Goal: Task Accomplishment & Management: Use online tool/utility

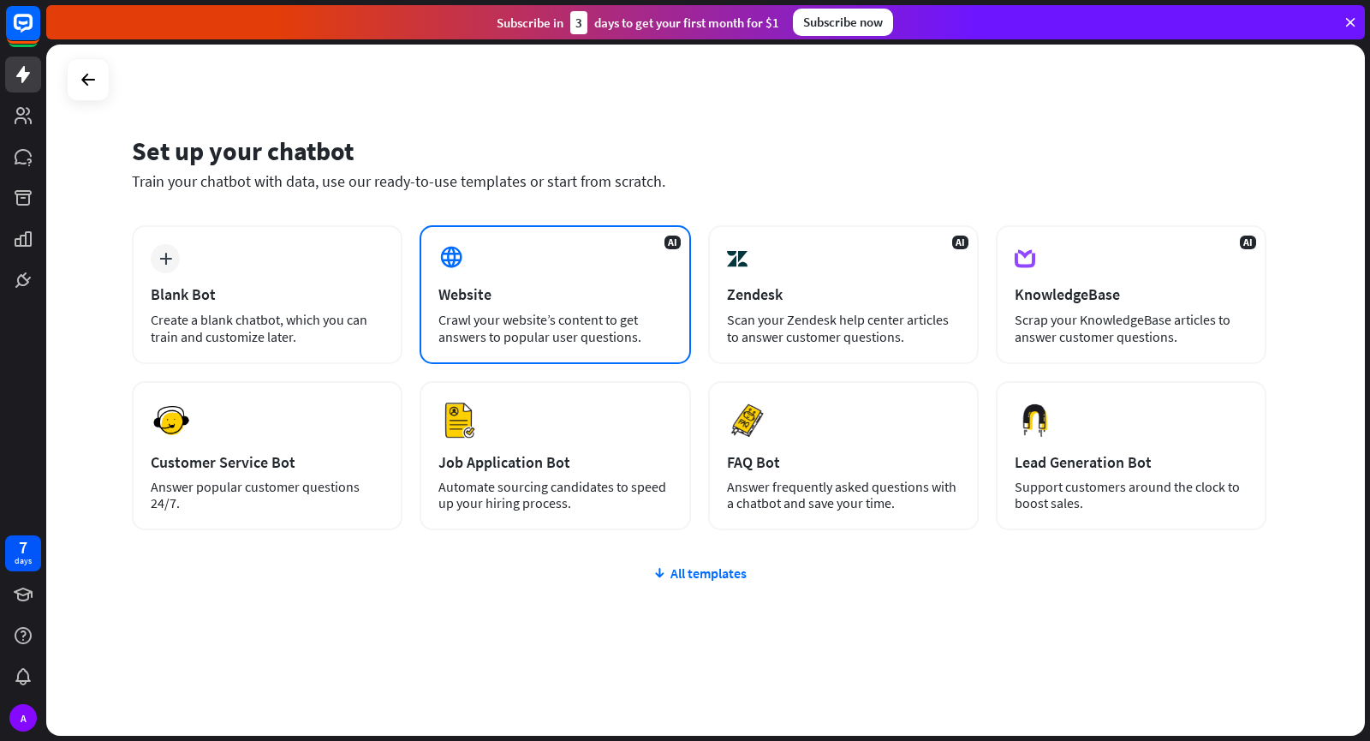
click at [539, 261] on div "AI Website Crawl your website’s content to get answers to popular user question…" at bounding box center [555, 294] width 271 height 139
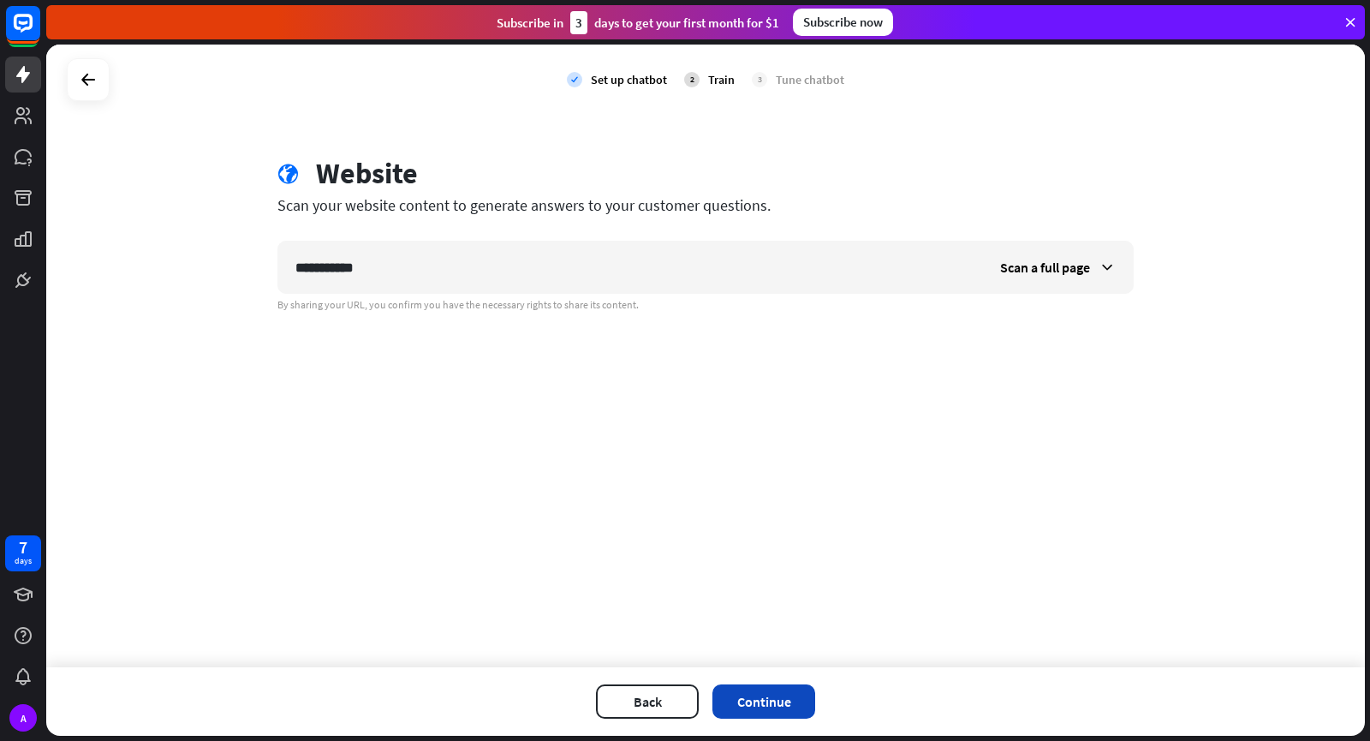
type input "**********"
click at [806, 701] on button "Continue" at bounding box center [764, 701] width 103 height 34
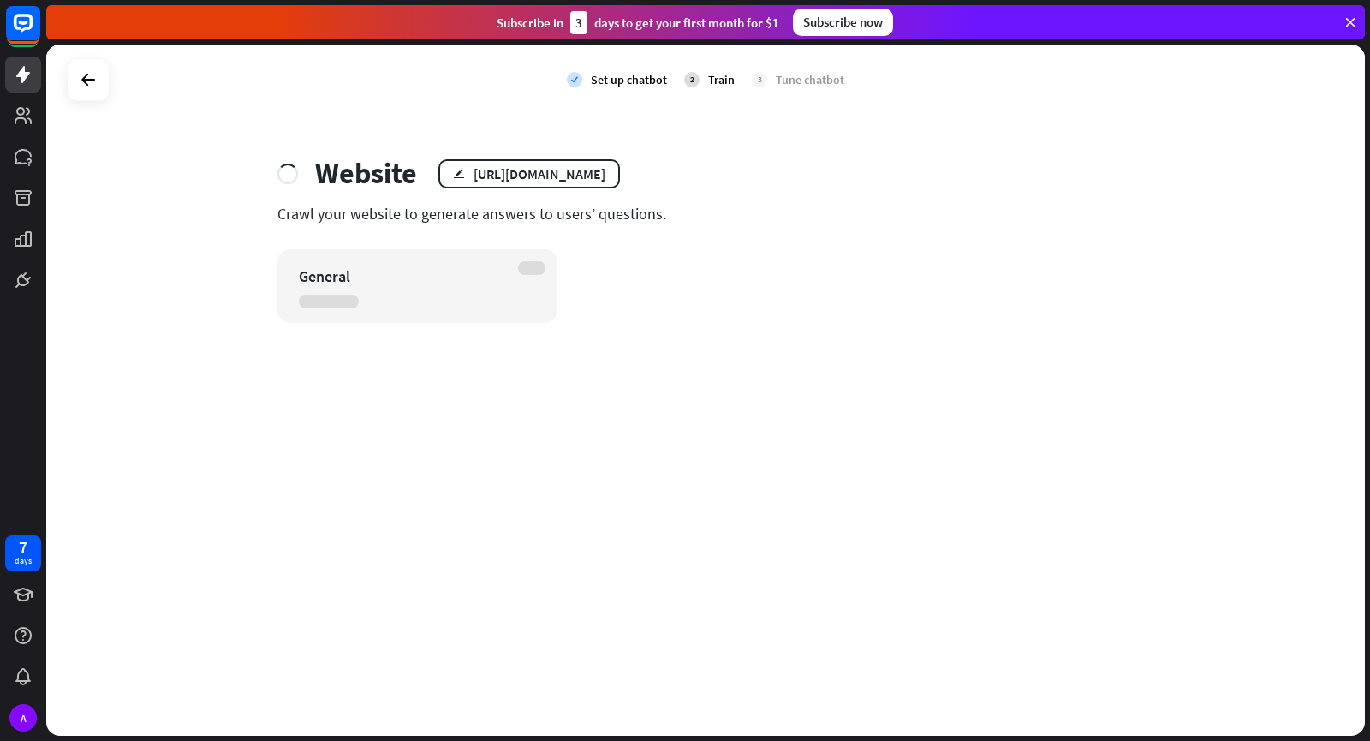
click at [354, 292] on div "General" at bounding box center [417, 286] width 280 height 74
click at [695, 398] on div "check Set up chatbot 2 Train 3 Tune chatbot Website edit [URL][DOMAIN_NAME] Cra…" at bounding box center [705, 390] width 1319 height 691
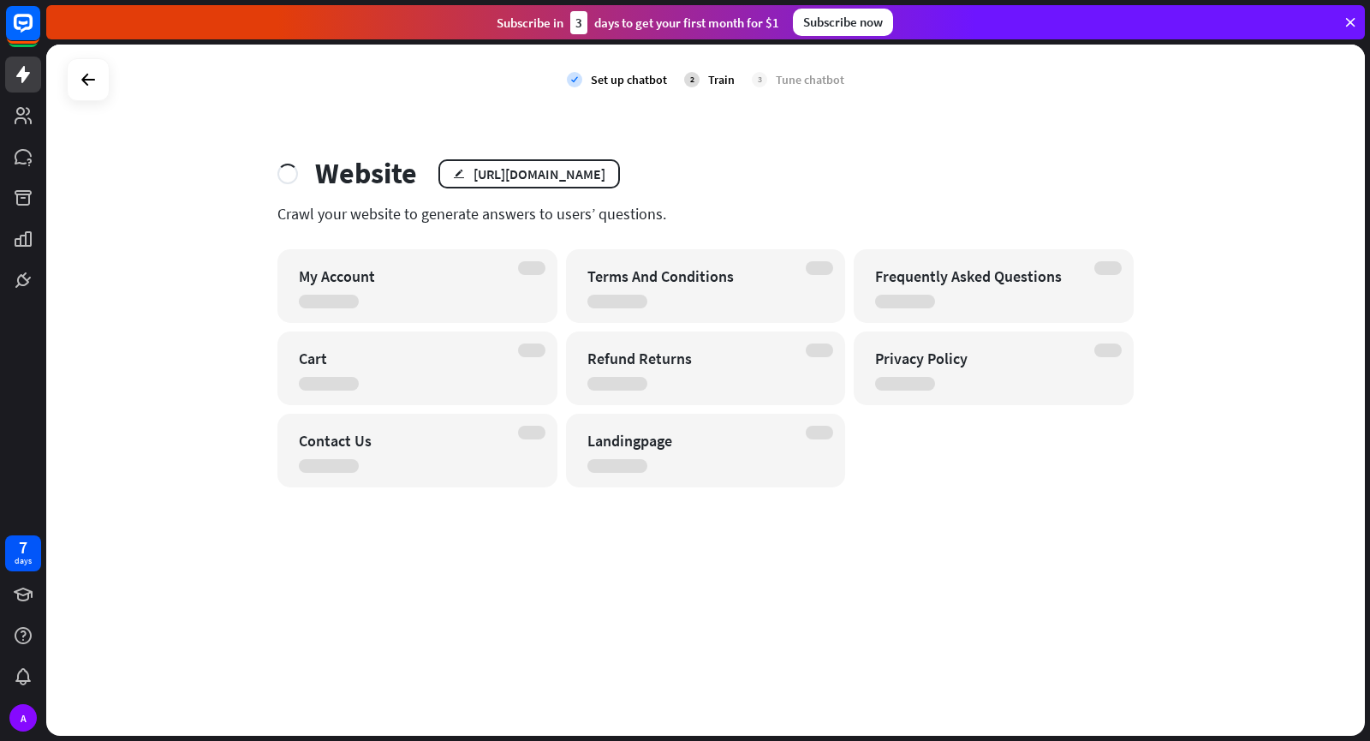
drag, startPoint x: 900, startPoint y: 589, endPoint x: 862, endPoint y: 533, distance: 67.9
click at [900, 589] on div "check Set up chatbot 2 Train 3 Tune chatbot Website edit [URL][DOMAIN_NAME] Cra…" at bounding box center [705, 390] width 1319 height 691
click at [665, 283] on div "Terms And Conditions" at bounding box center [691, 276] width 207 height 20
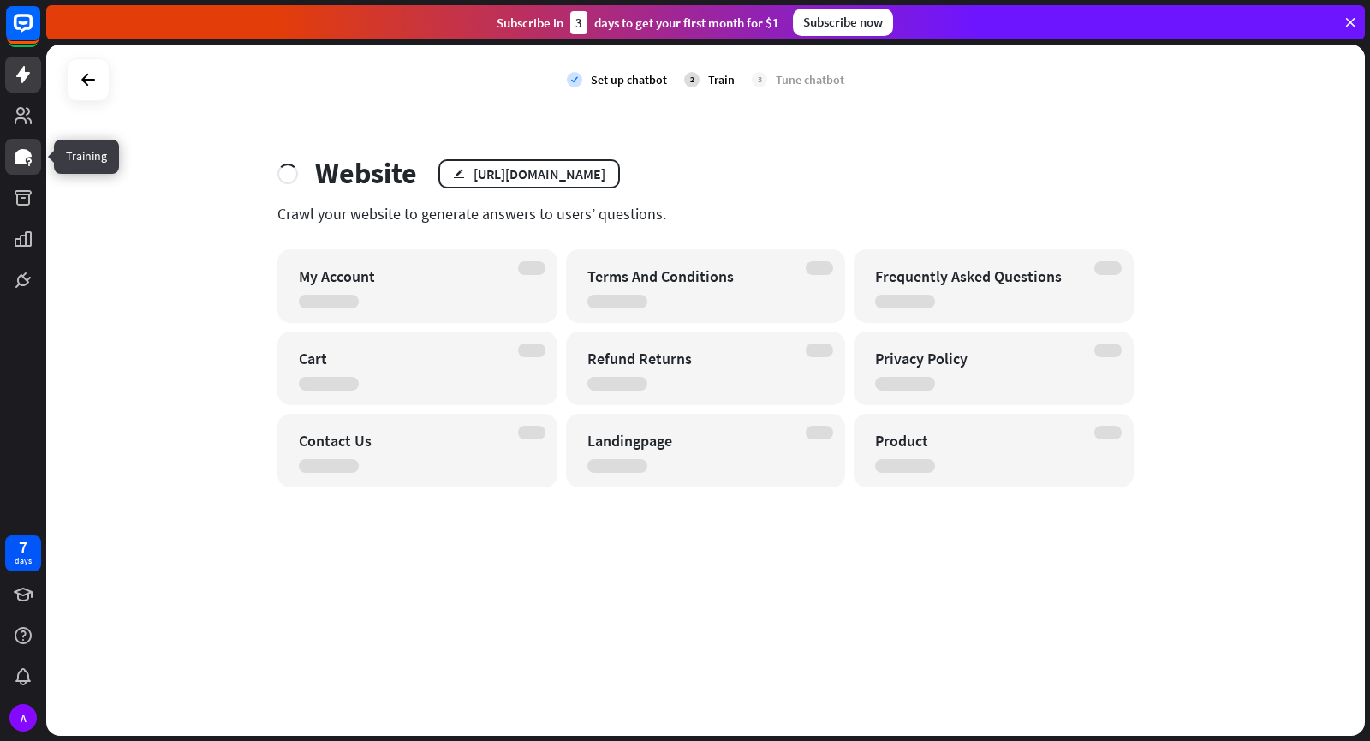
click at [23, 167] on link at bounding box center [23, 157] width 36 height 36
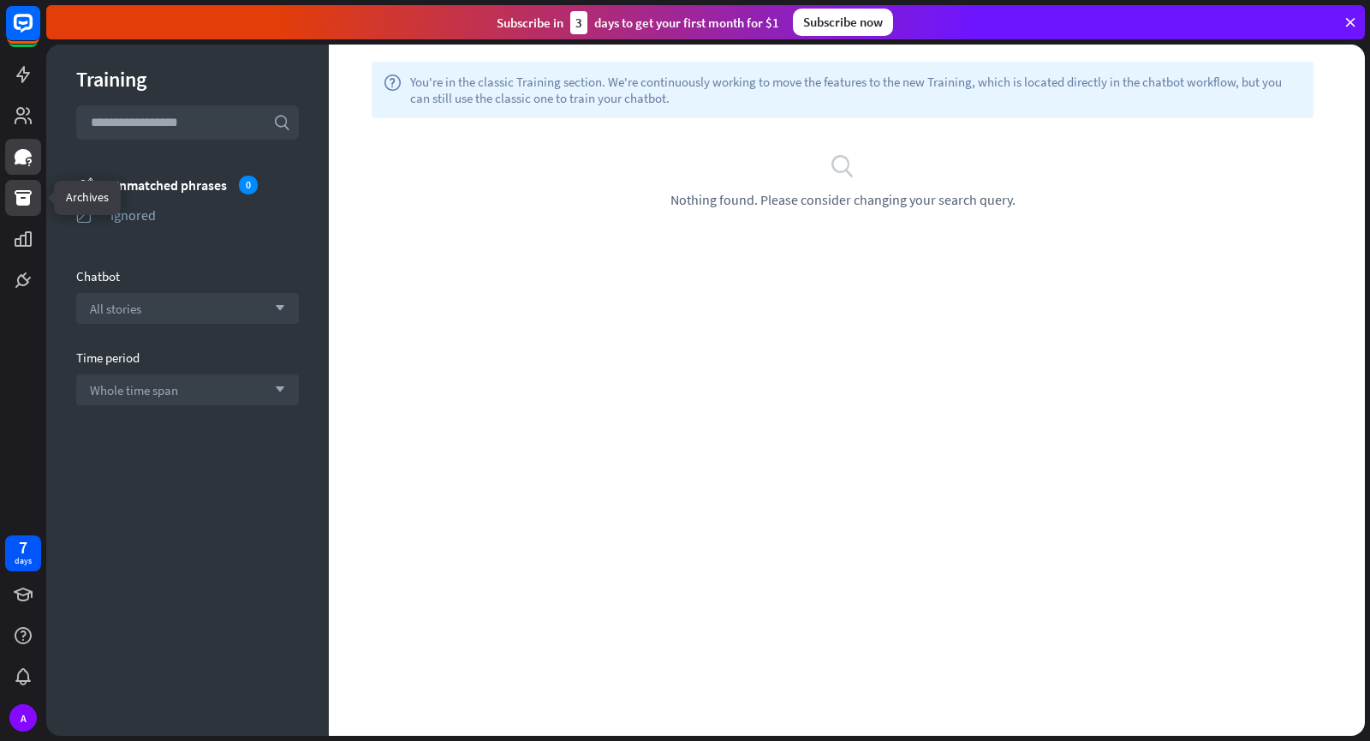
click at [13, 213] on link at bounding box center [23, 198] width 36 height 36
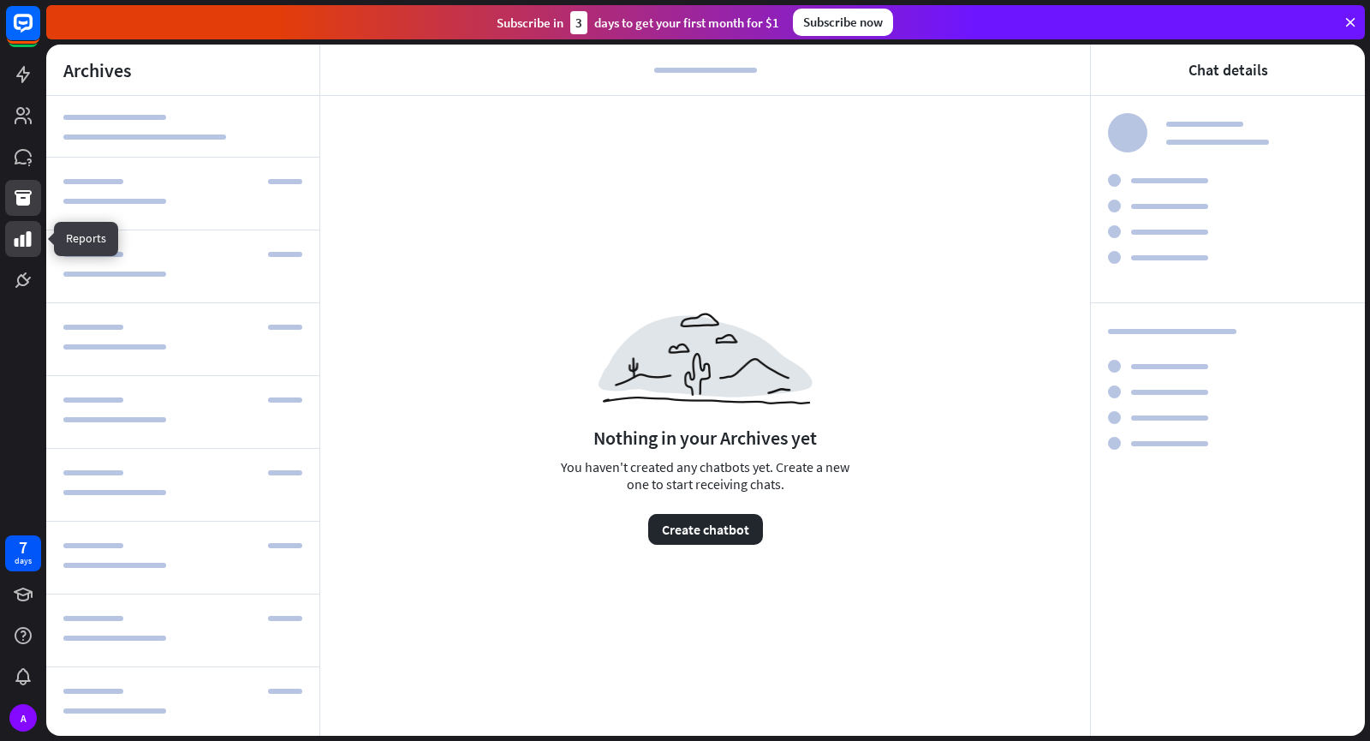
click at [9, 243] on link at bounding box center [23, 239] width 36 height 36
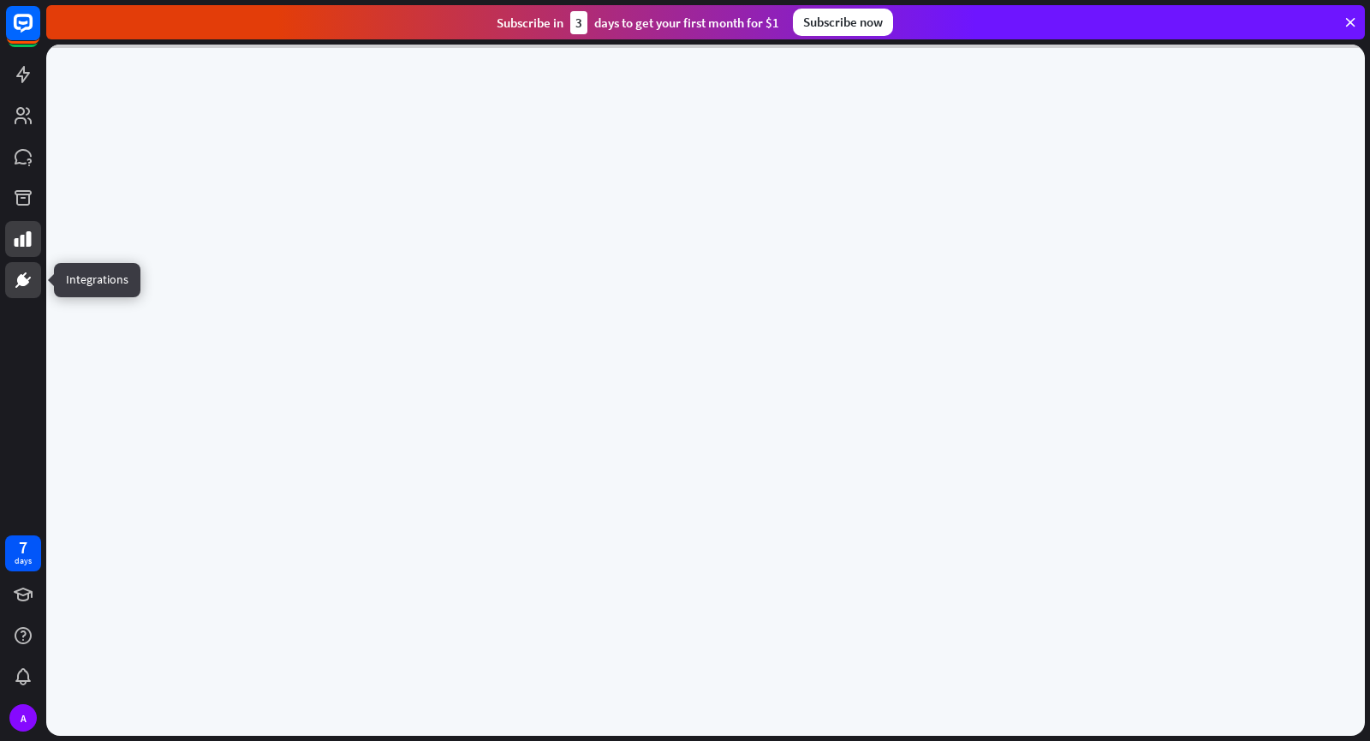
click at [8, 278] on link at bounding box center [23, 280] width 36 height 36
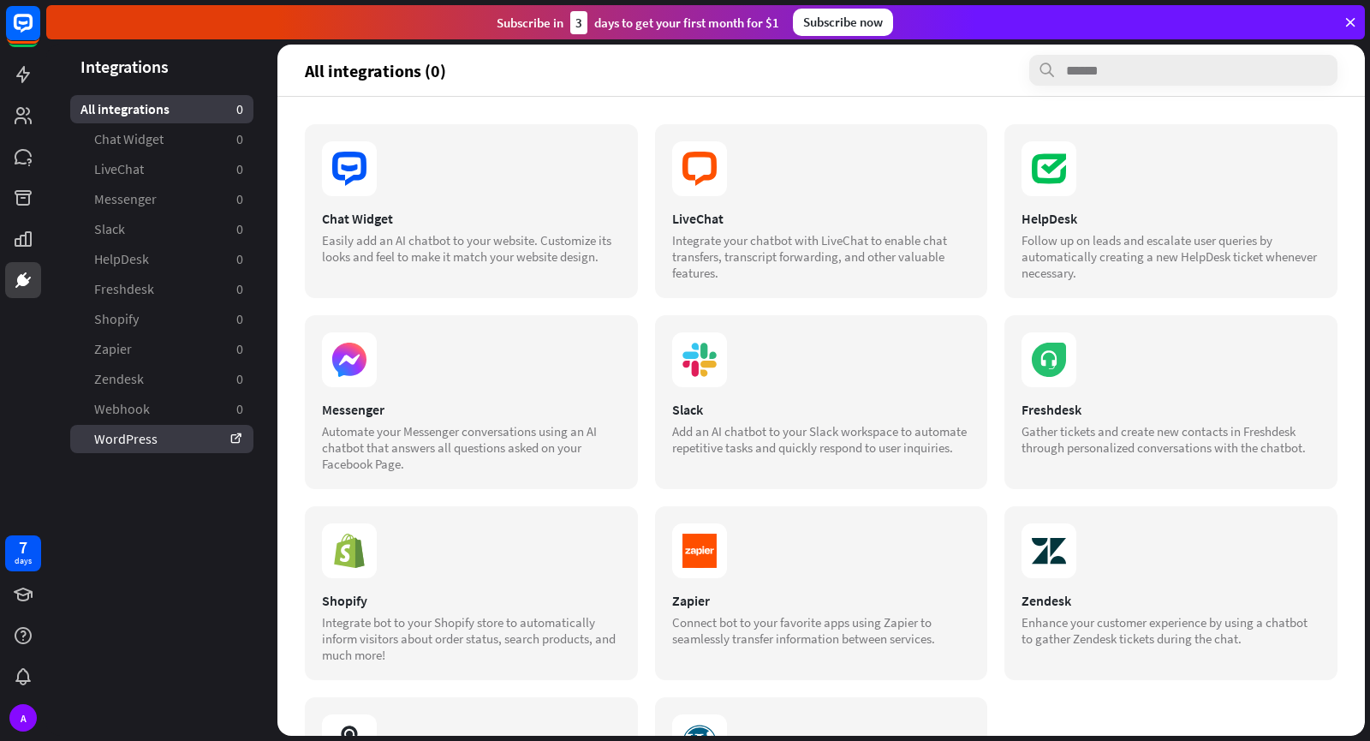
click at [157, 444] on link "WordPress" at bounding box center [161, 439] width 183 height 28
click at [163, 437] on link "WordPress" at bounding box center [161, 439] width 183 height 28
click at [15, 110] on icon at bounding box center [23, 115] width 21 height 21
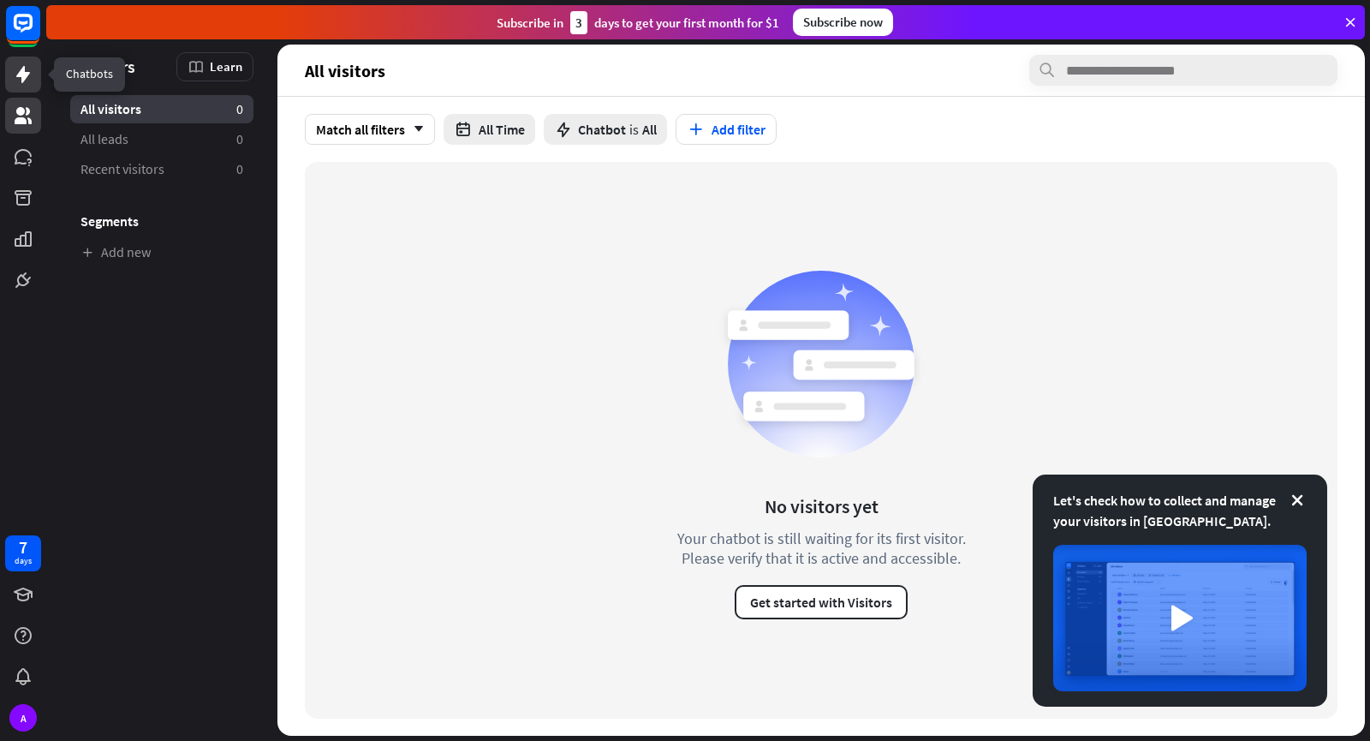
click at [27, 57] on link at bounding box center [23, 75] width 36 height 36
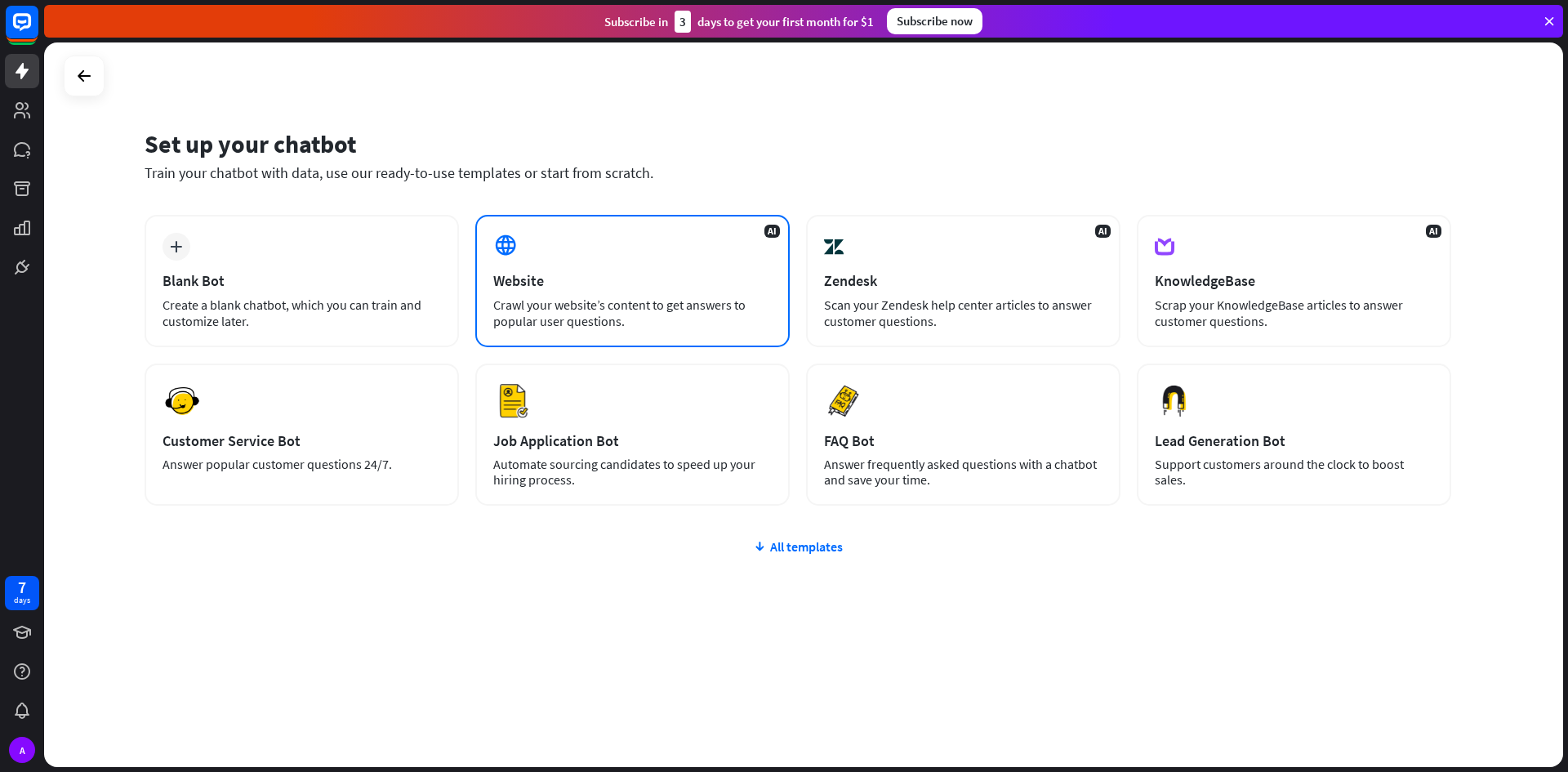
click at [609, 284] on div "Website" at bounding box center [632, 281] width 279 height 19
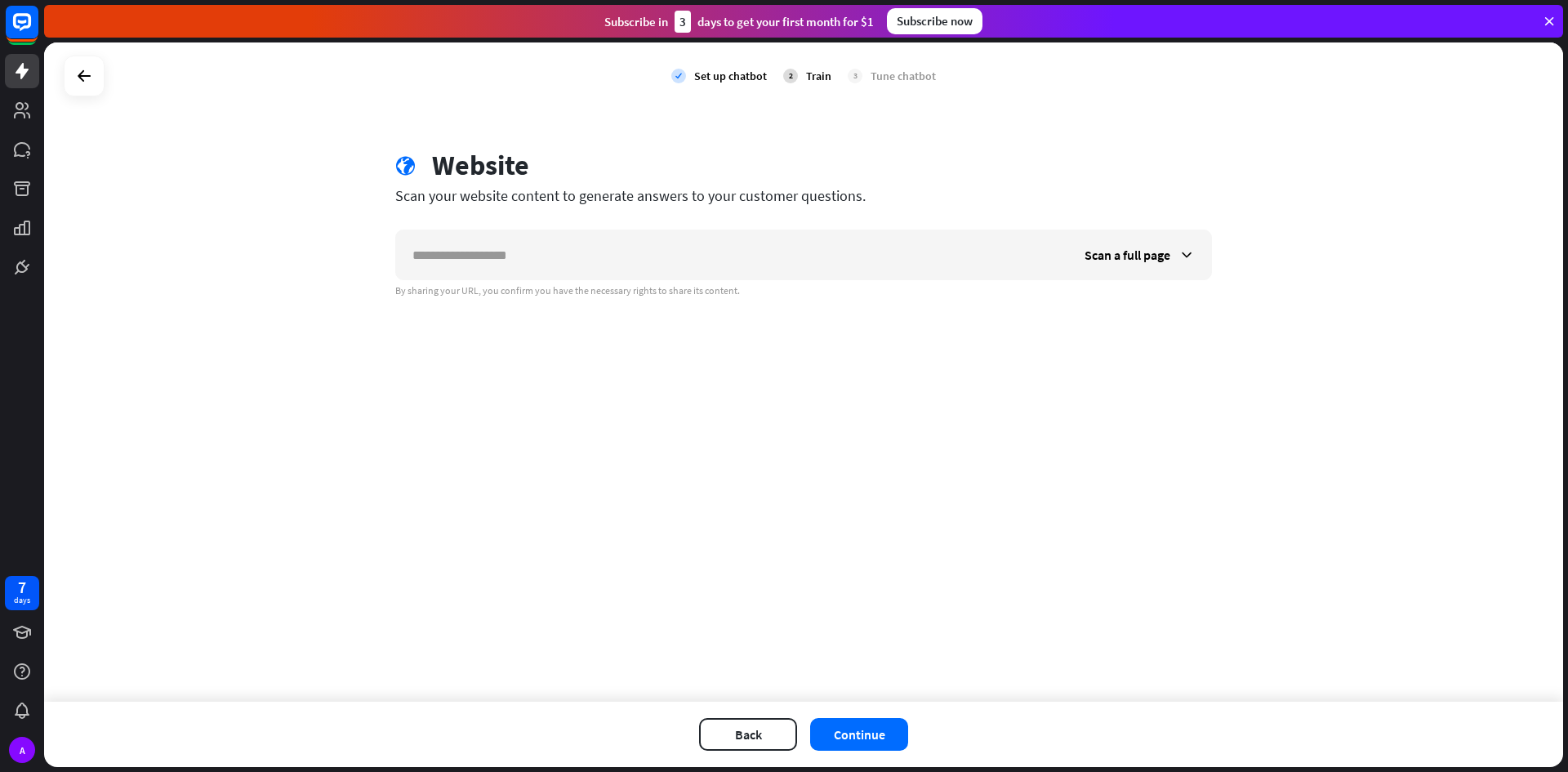
click at [677, 284] on div "By sharing your URL, you confirm you have the necessary rights to share its con…" at bounding box center [804, 291] width 816 height 13
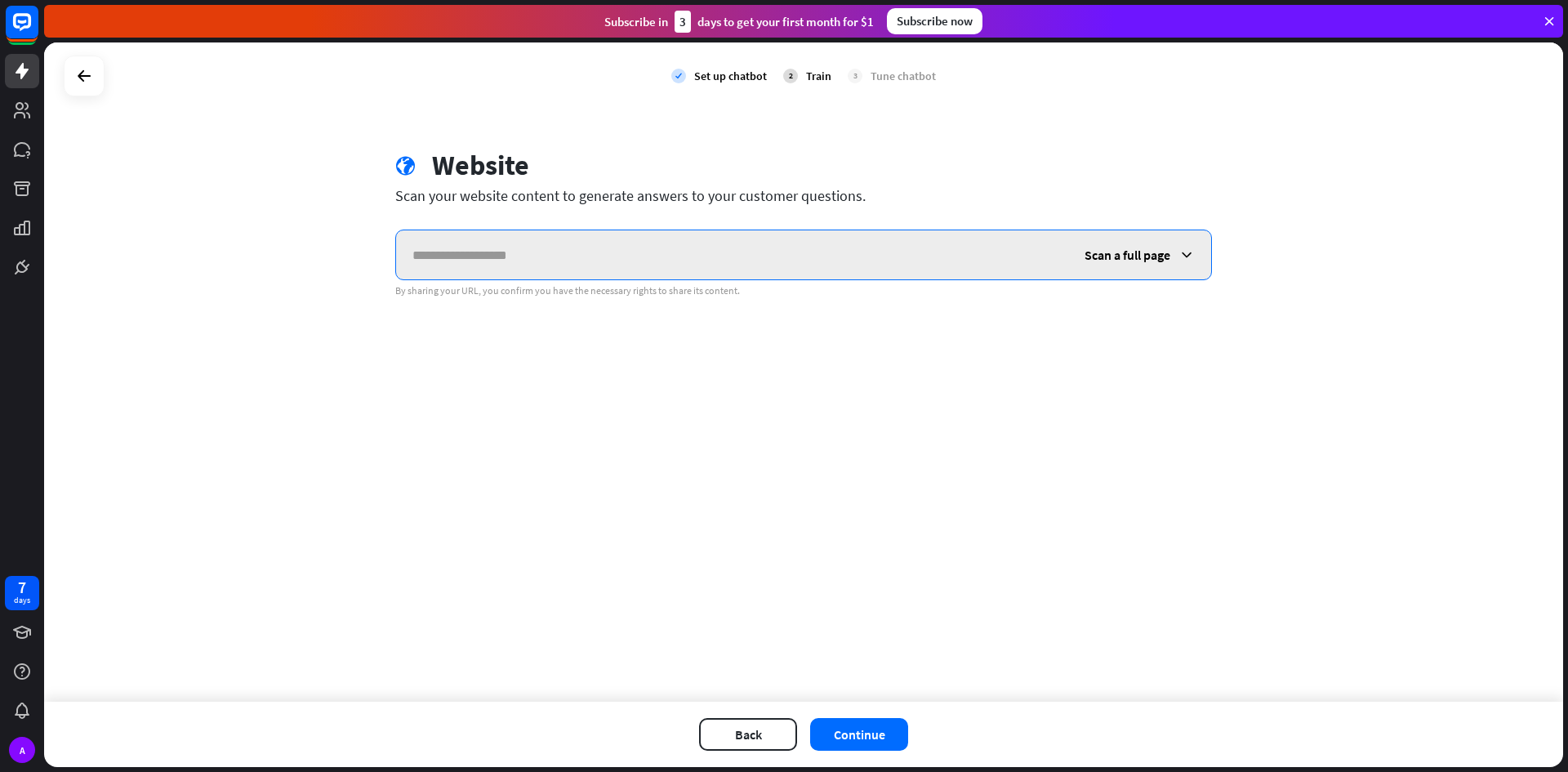
click at [680, 258] on input "text" at bounding box center [732, 255] width 672 height 49
click at [1101, 264] on div "Scan a full page" at bounding box center [1140, 255] width 143 height 49
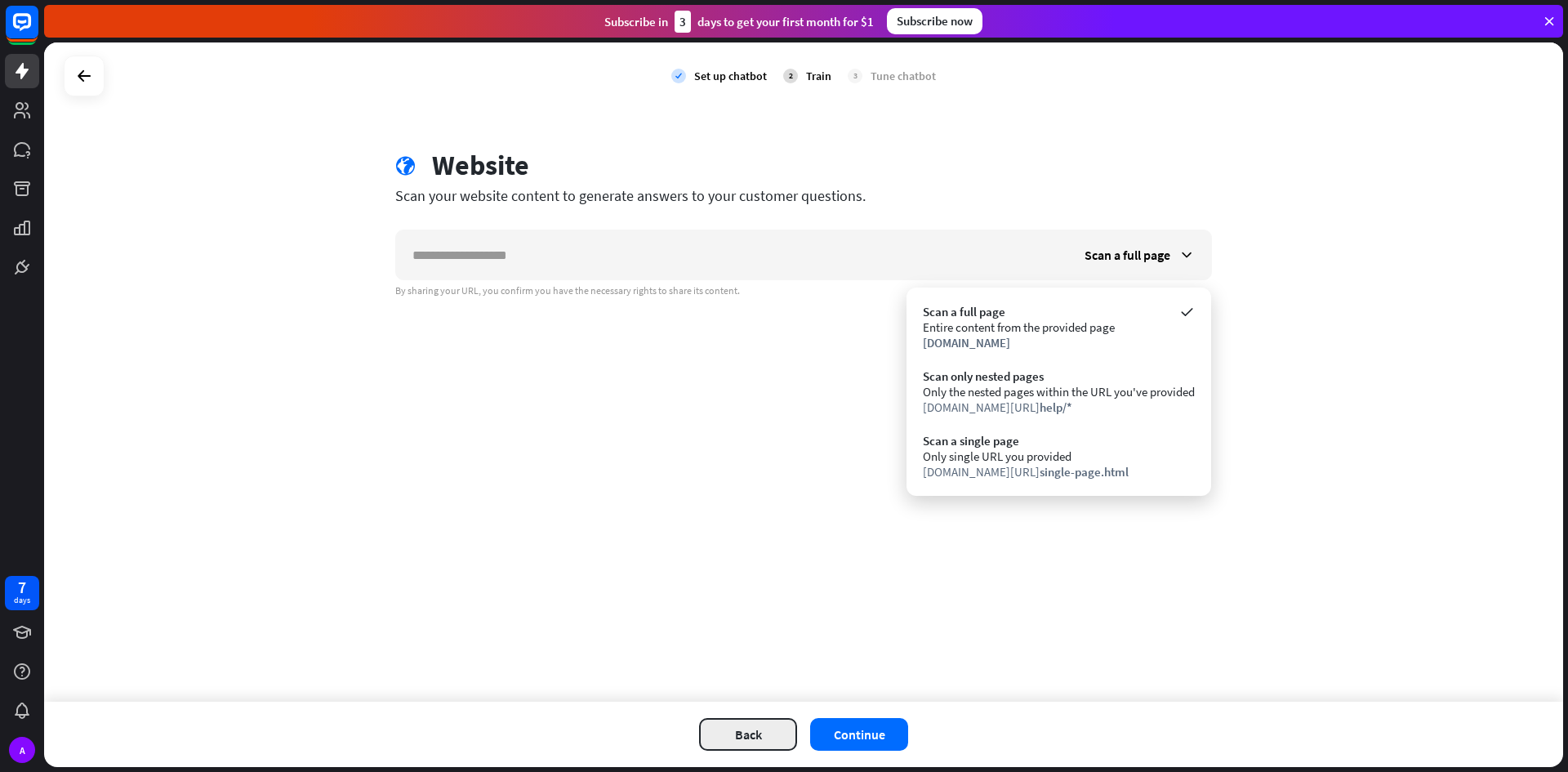
click at [757, 737] on button "Back" at bounding box center [748, 735] width 98 height 32
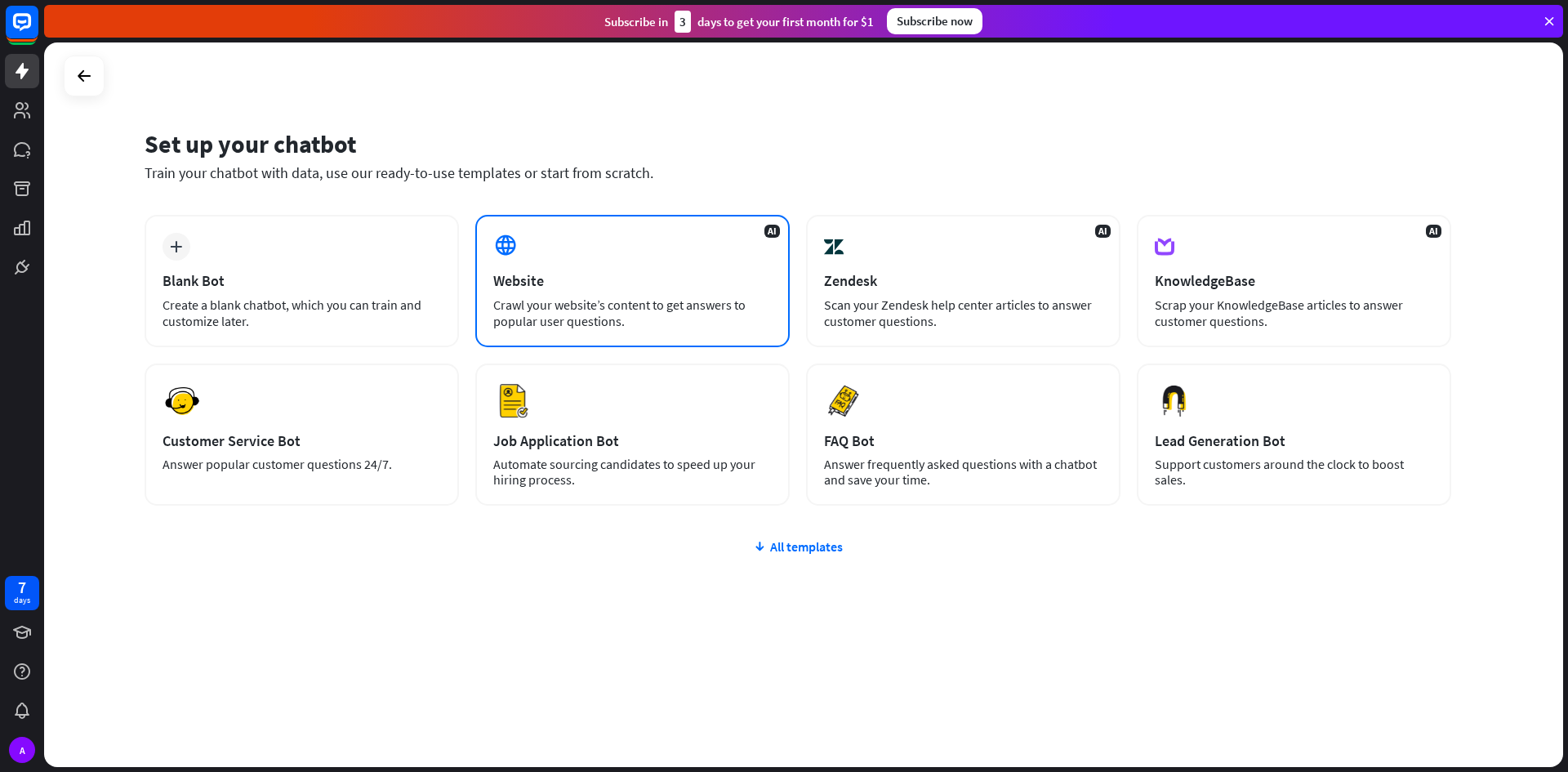
click at [596, 281] on div "Website" at bounding box center [632, 281] width 279 height 19
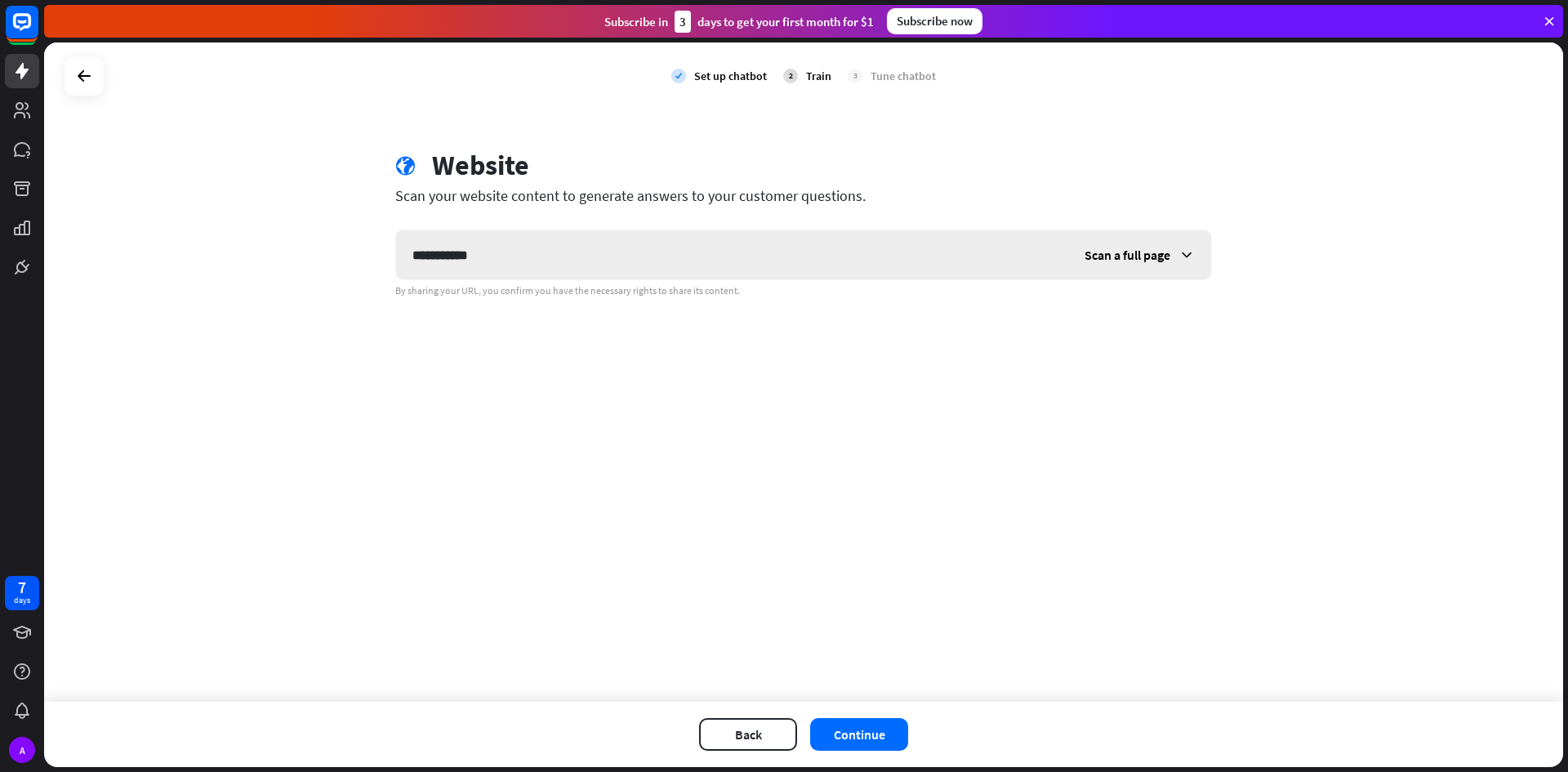
type input "**********"
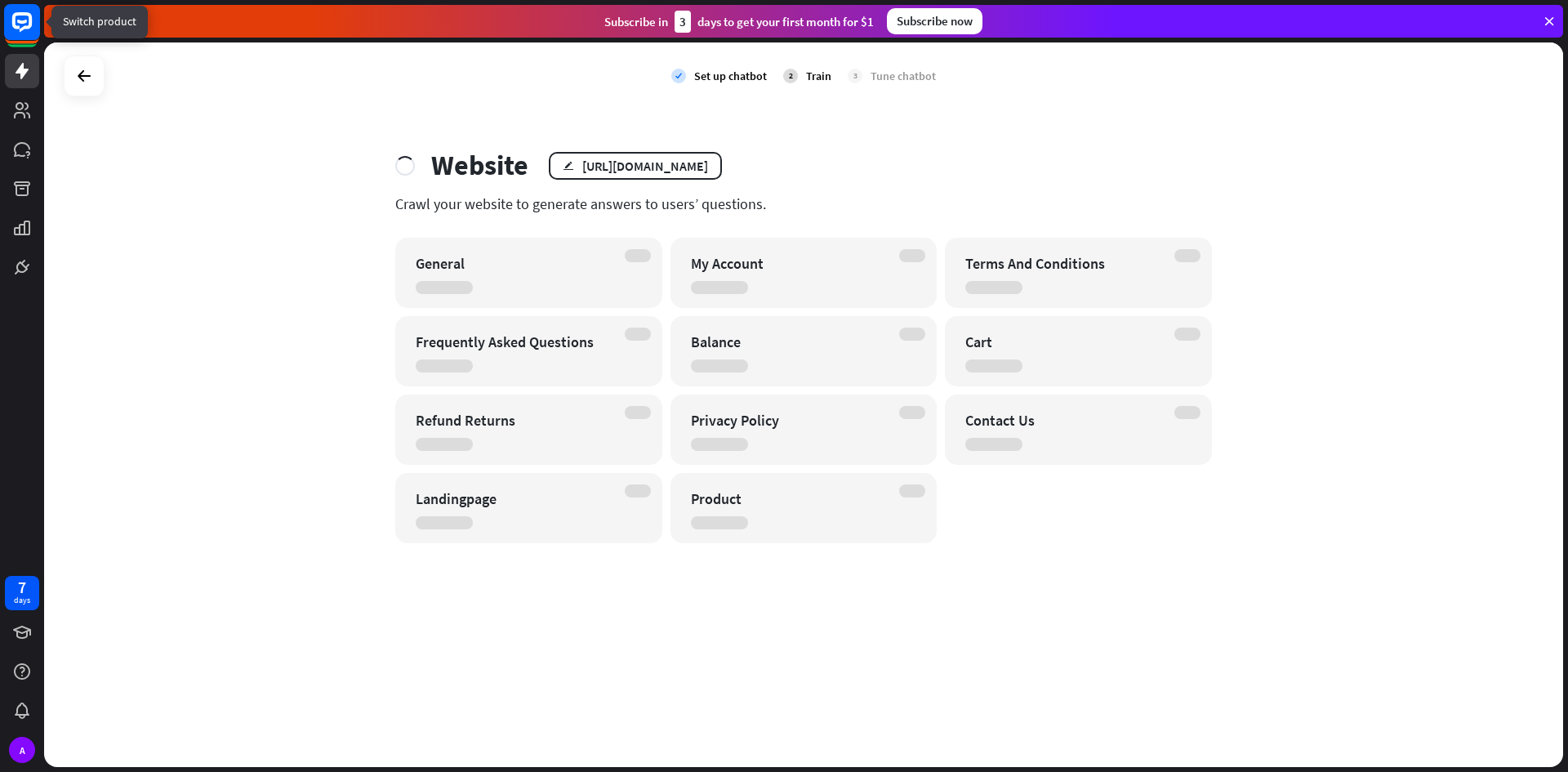
click at [27, 20] on rect at bounding box center [22, 22] width 36 height 36
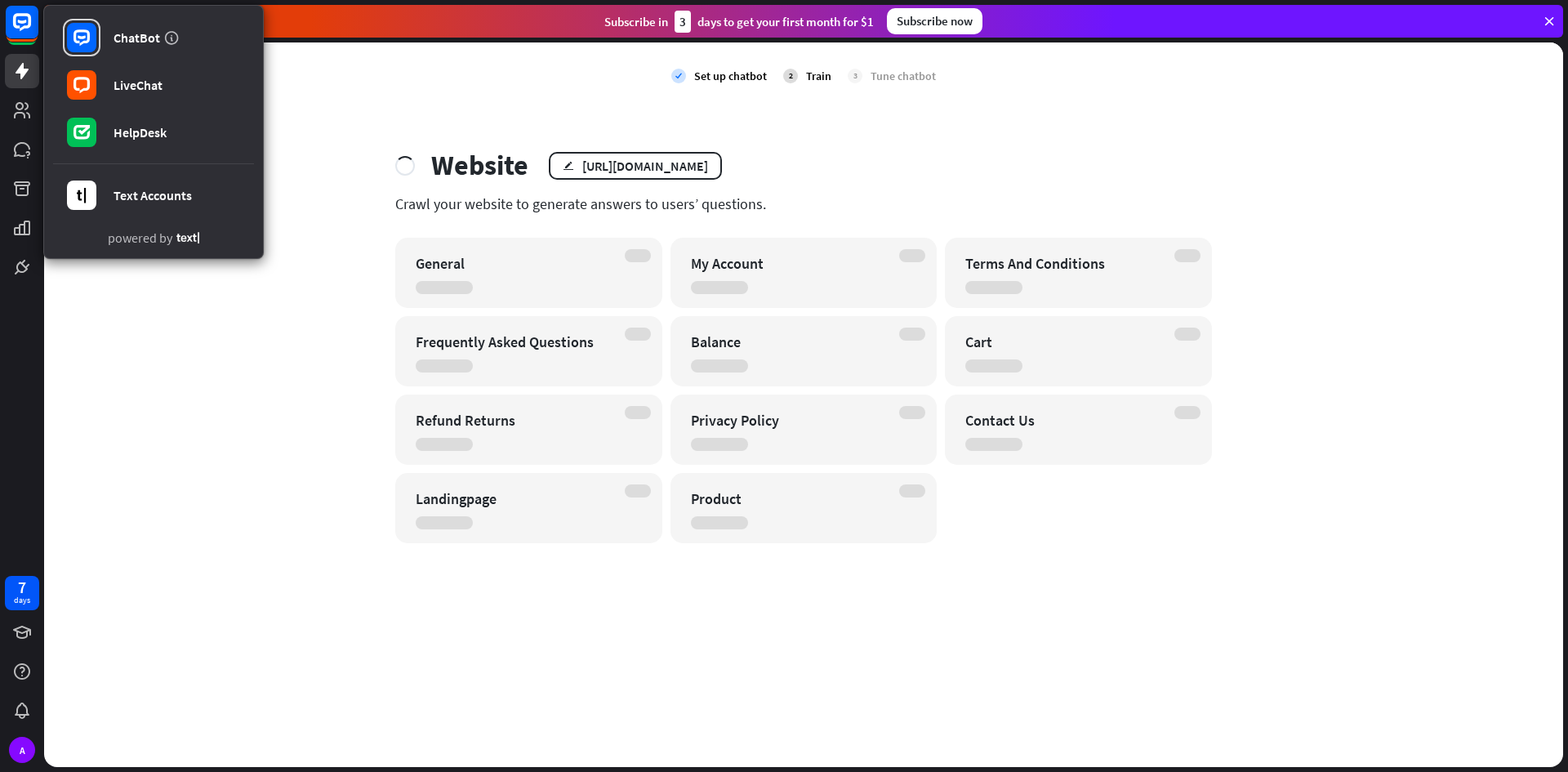
click at [181, 395] on div "check Set up chatbot 2 Train 3 Tune chatbot Website edit [URL][DOMAIN_NAME] Cra…" at bounding box center [803, 406] width 1519 height 725
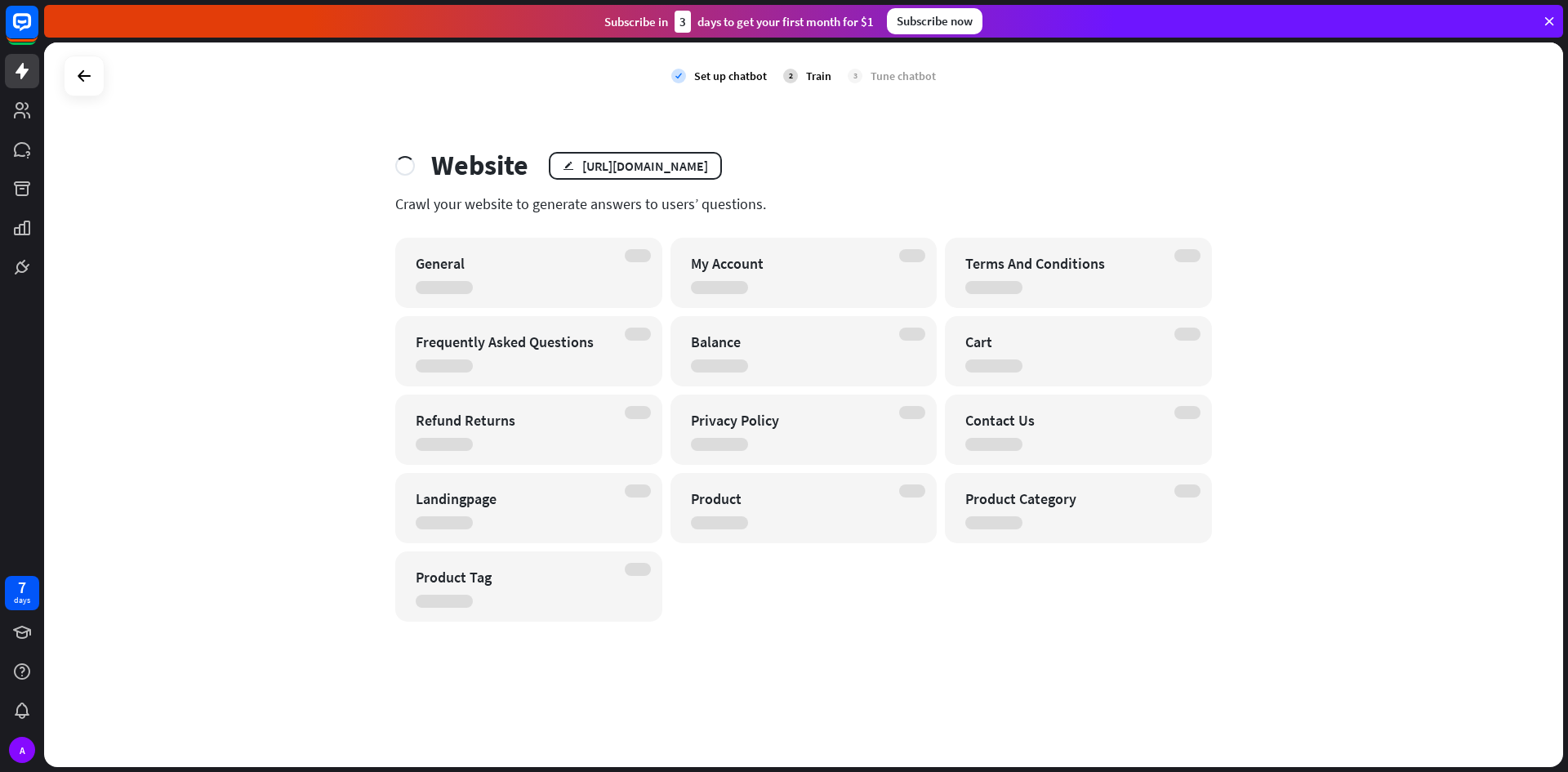
click at [932, 562] on div "General My Account Terms And Conditions Frequently Asked Questions Balance Cart…" at bounding box center [804, 429] width 816 height 385
drag, startPoint x: 1000, startPoint y: 478, endPoint x: 830, endPoint y: 423, distance: 178.7
click at [834, 422] on div "General My Account Terms And Conditions Frequently Asked Questions Balance Cart…" at bounding box center [804, 429] width 816 height 385
click at [851, 648] on div "check Set up chatbot 2 Train 3 Tune chatbot Website edit [URL][DOMAIN_NAME] Cra…" at bounding box center [803, 406] width 1519 height 725
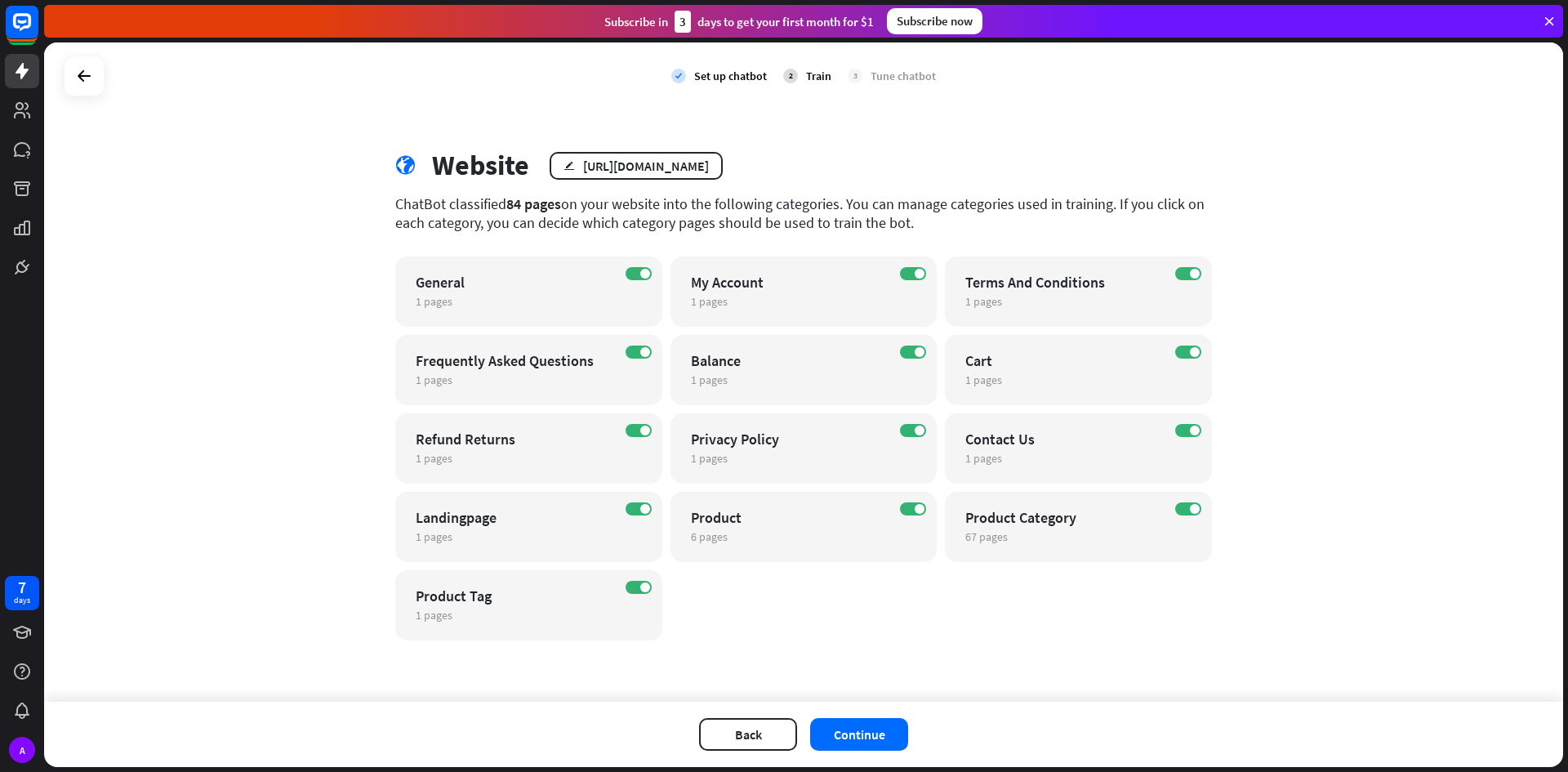
click at [239, 435] on div "check Set up chatbot 2 Train 3 Tune chatbot globe Website edit [URL][DOMAIN_NAM…" at bounding box center [803, 372] width 1519 height 659
click at [839, 532] on div "6 pages edit" at bounding box center [790, 536] width 197 height 14
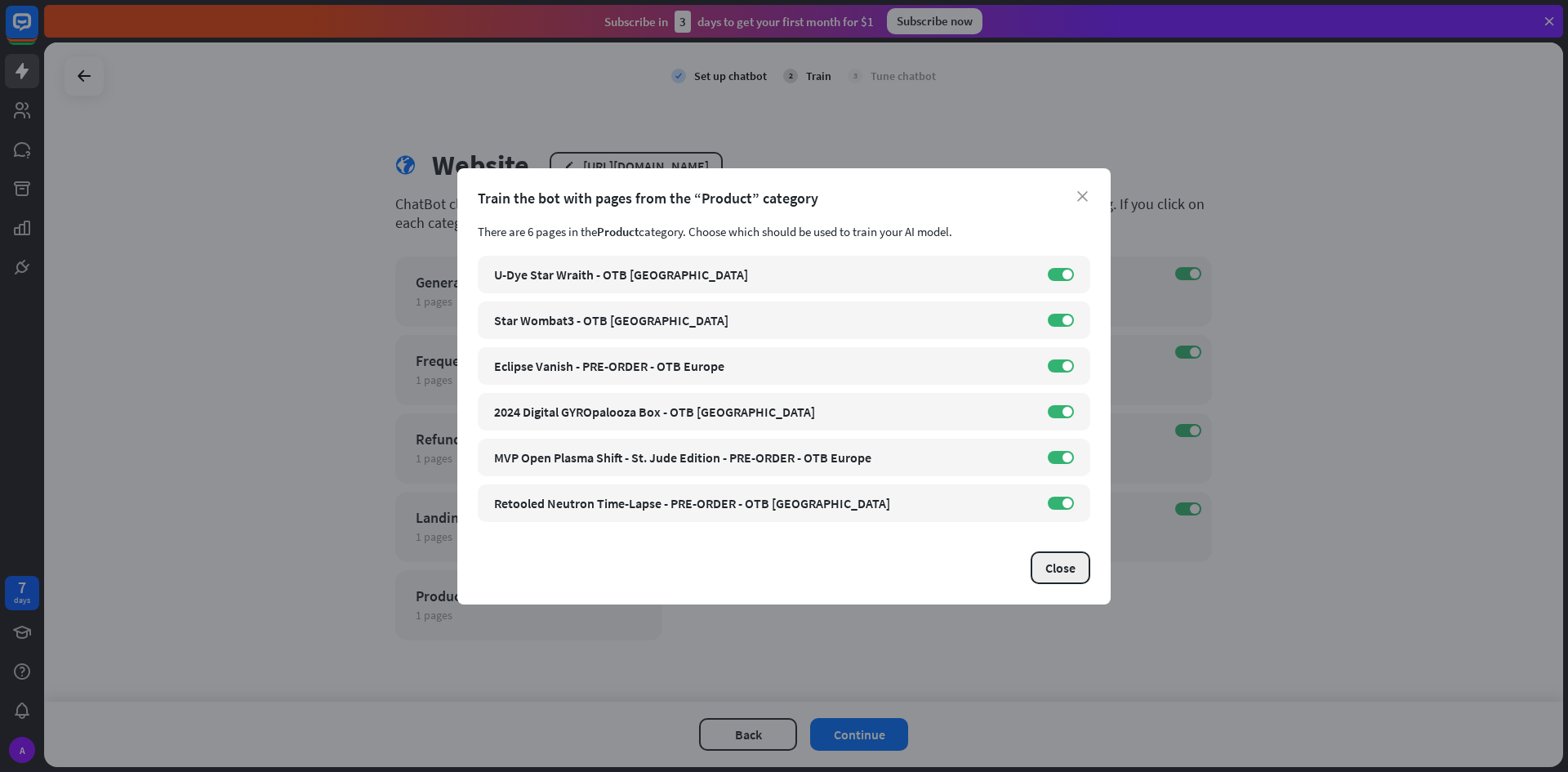
click at [1057, 571] on button "Close" at bounding box center [1061, 568] width 60 height 32
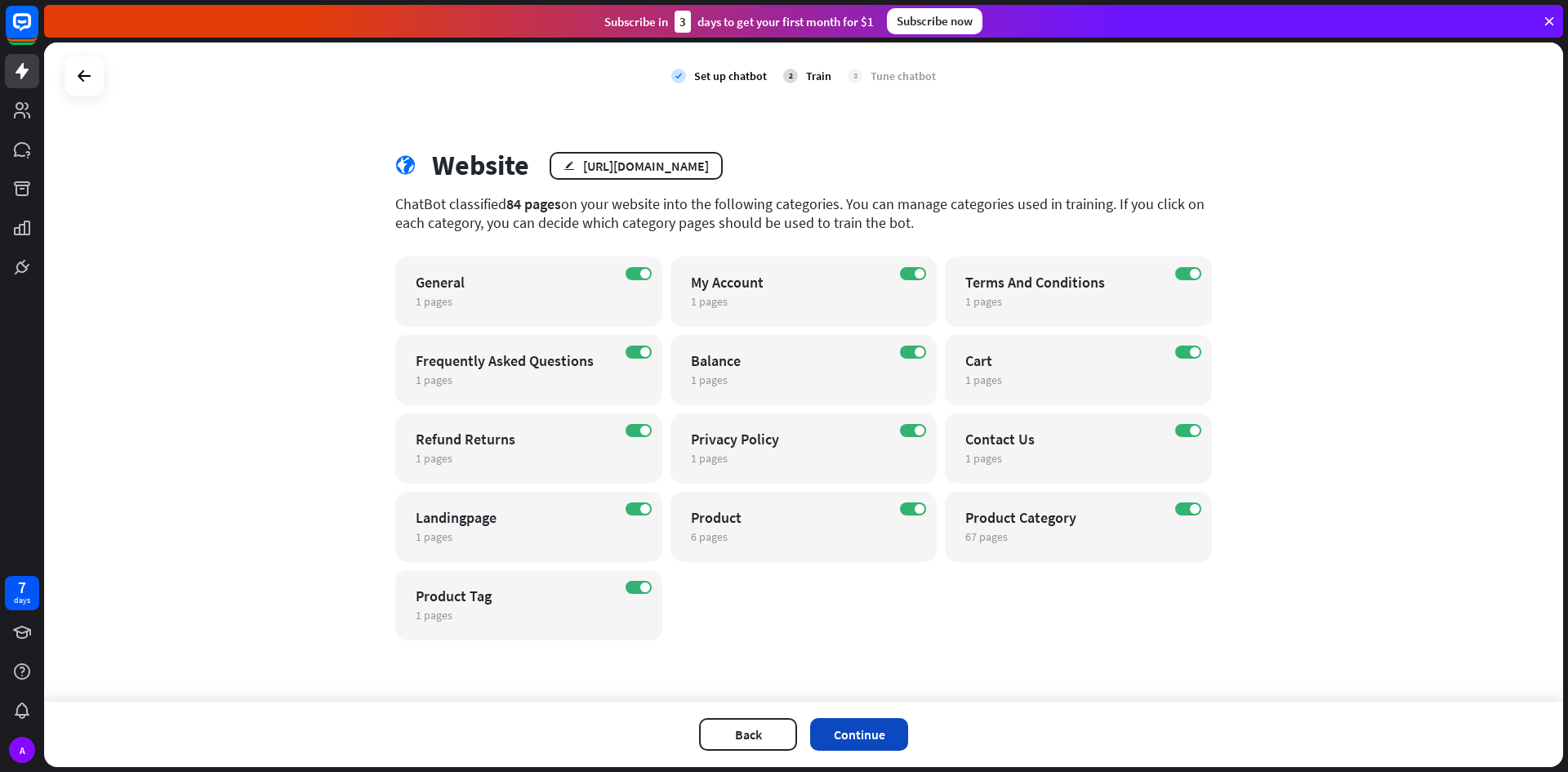
click at [887, 736] on button "Continue" at bounding box center [859, 735] width 98 height 32
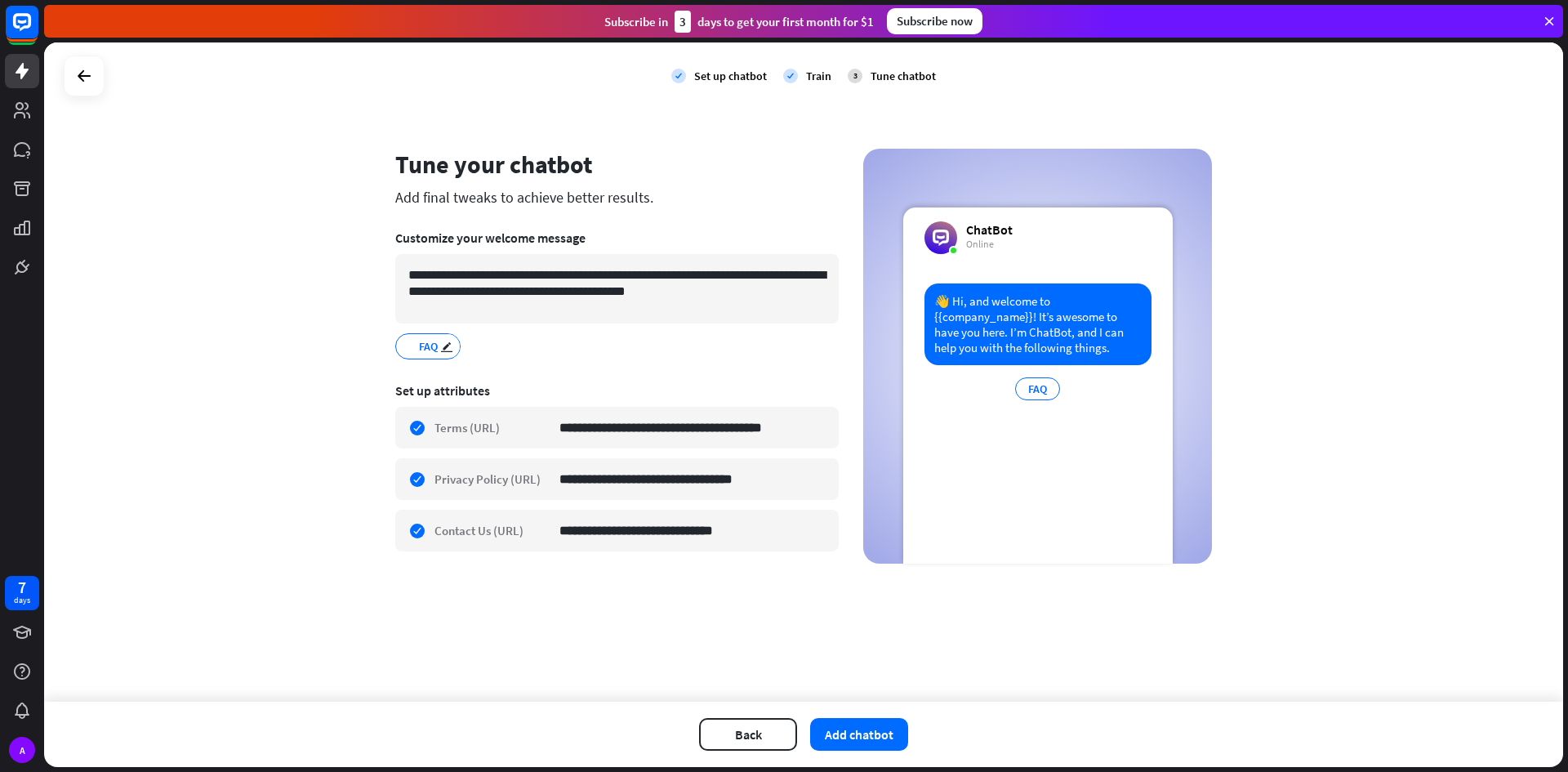
click at [405, 346] on div "FAQ edit" at bounding box center [428, 345] width 66 height 26
click at [779, 590] on div "**********" at bounding box center [803, 372] width 1519 height 659
click at [845, 727] on button "Add chatbot" at bounding box center [859, 735] width 98 height 32
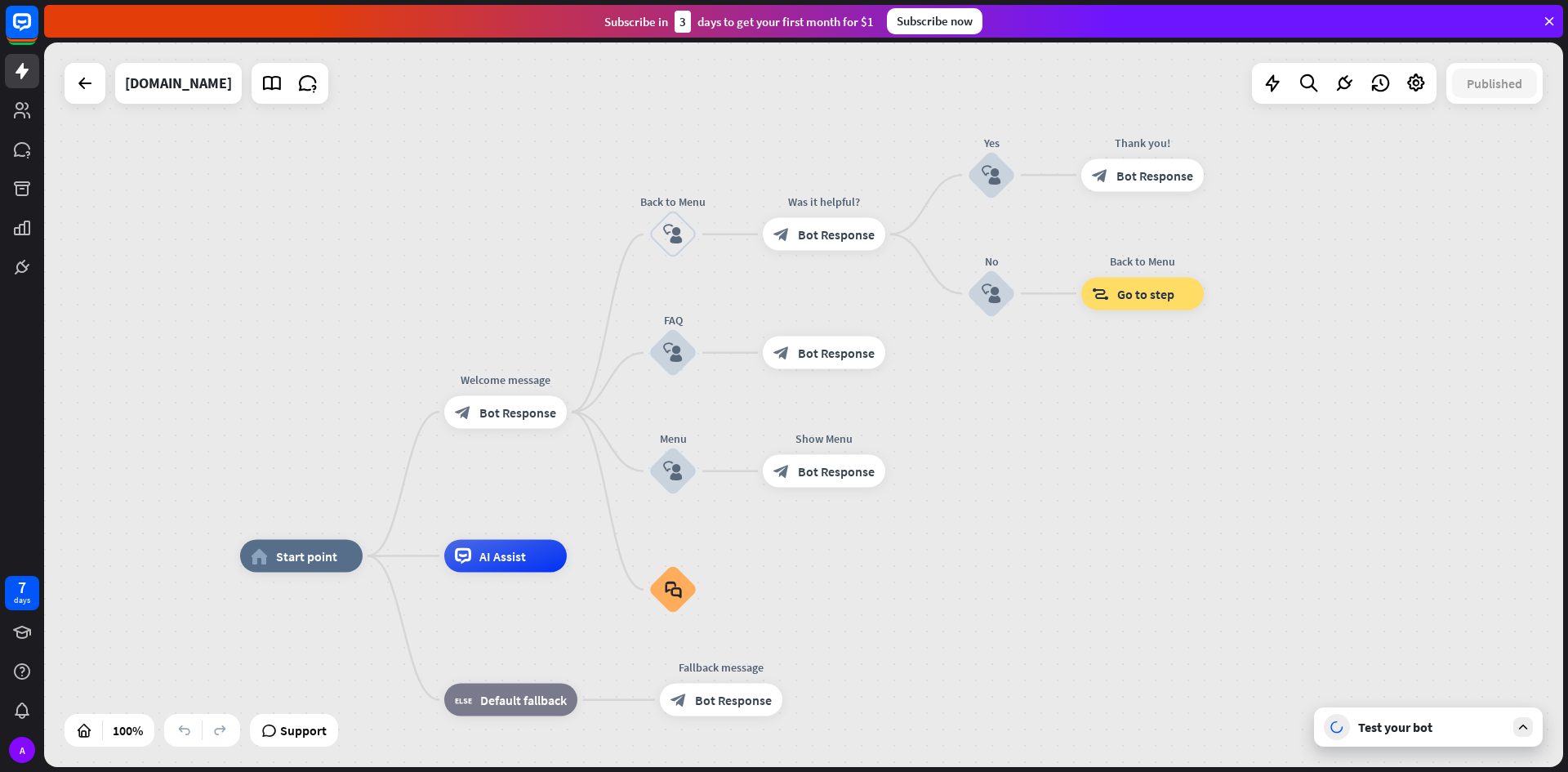
drag, startPoint x: 502, startPoint y: 299, endPoint x: 419, endPoint y: 432, distance: 156.8
click at [397, 447] on div "home_2 Start point Welcome message block_bot_response Bot Response Back to Menu…" at bounding box center [803, 406] width 1519 height 725
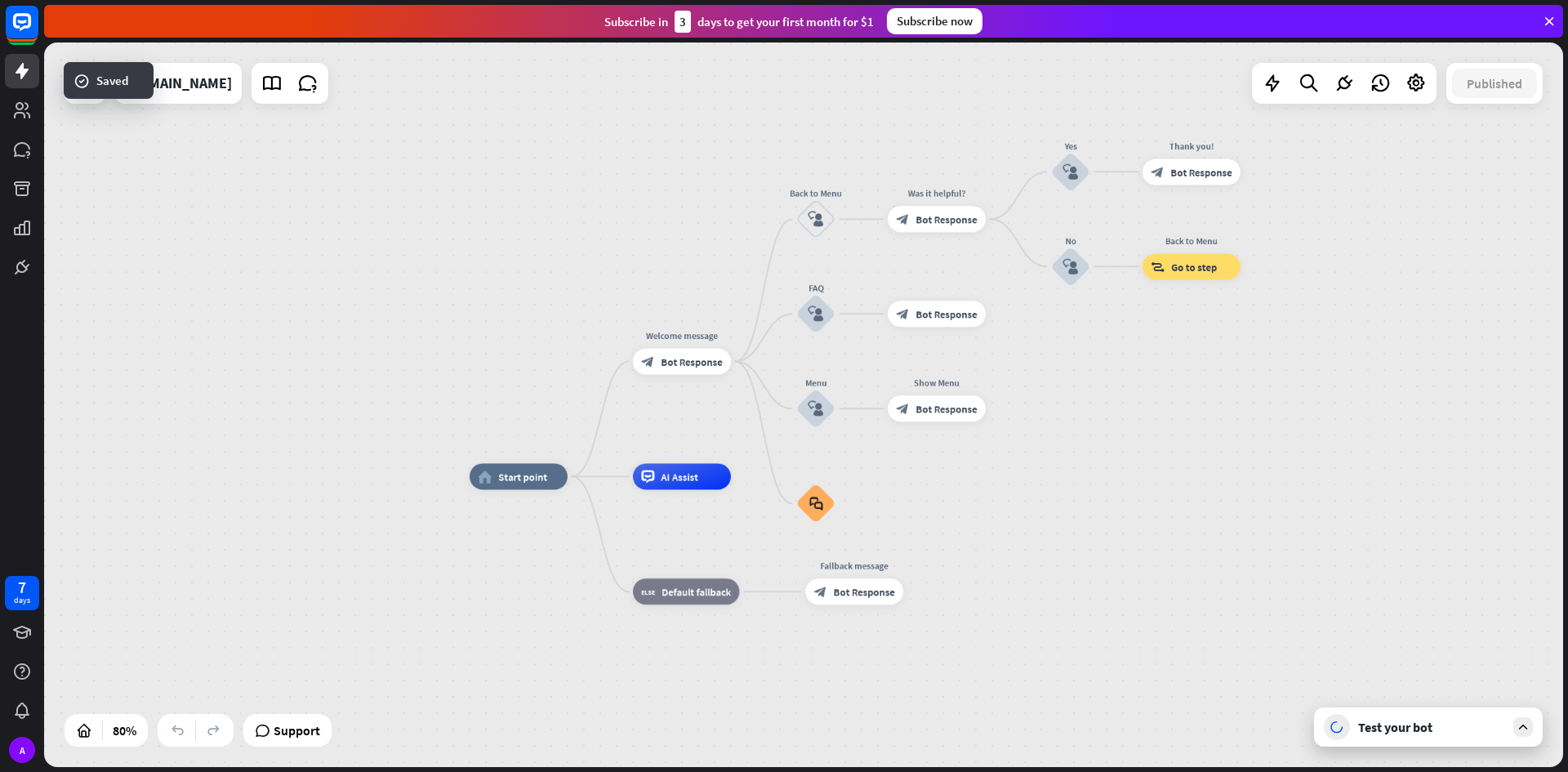
drag, startPoint x: 872, startPoint y: 580, endPoint x: 964, endPoint y: 521, distance: 109.3
click at [964, 521] on div "home_2 Start point Welcome message block_bot_response Bot Response Back to Menu…" at bounding box center [1077, 766] width 1215 height 580
click at [669, 485] on div "AI Assist" at bounding box center [682, 476] width 98 height 26
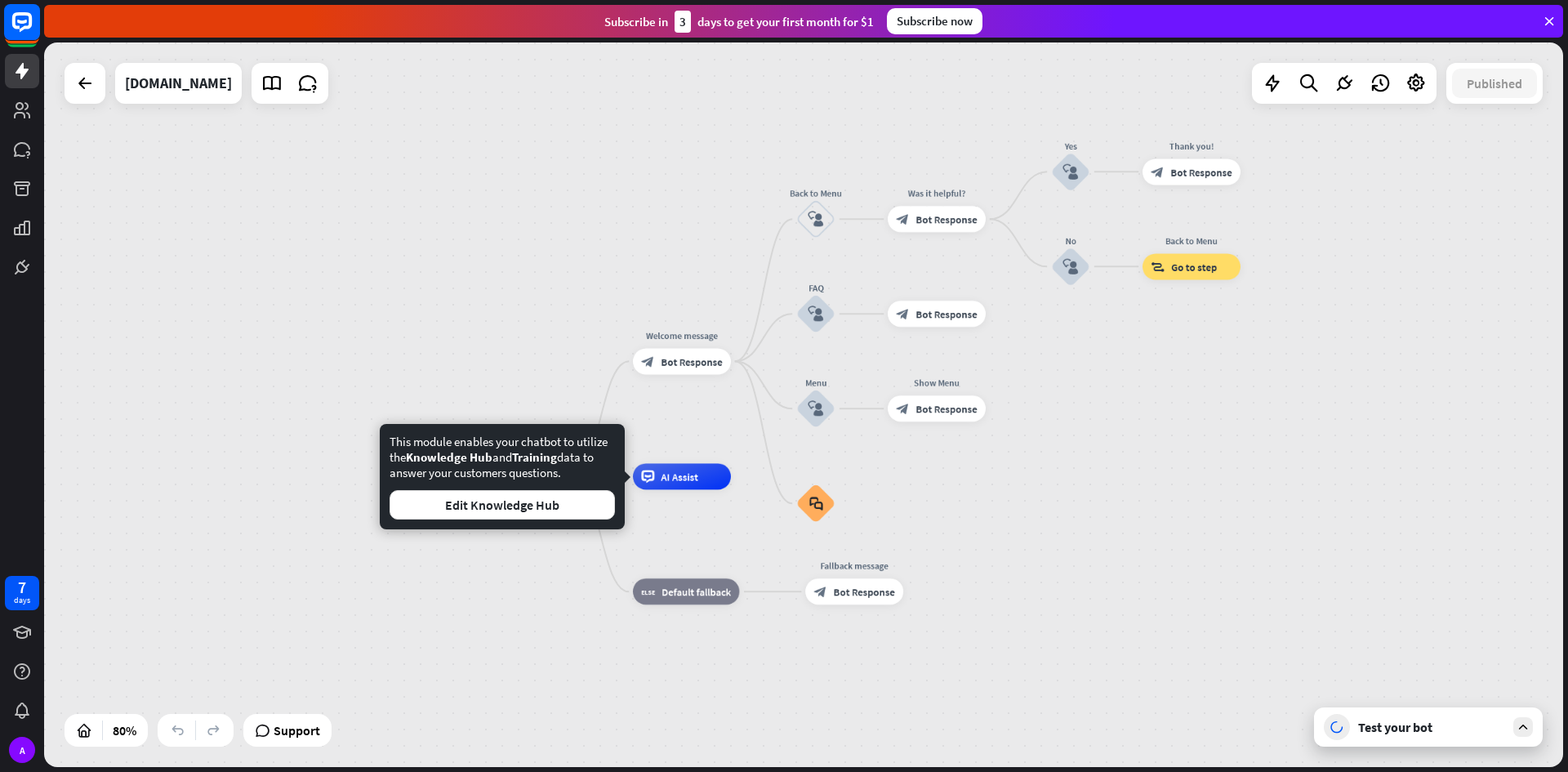
click at [26, 25] on rect at bounding box center [22, 22] width 36 height 36
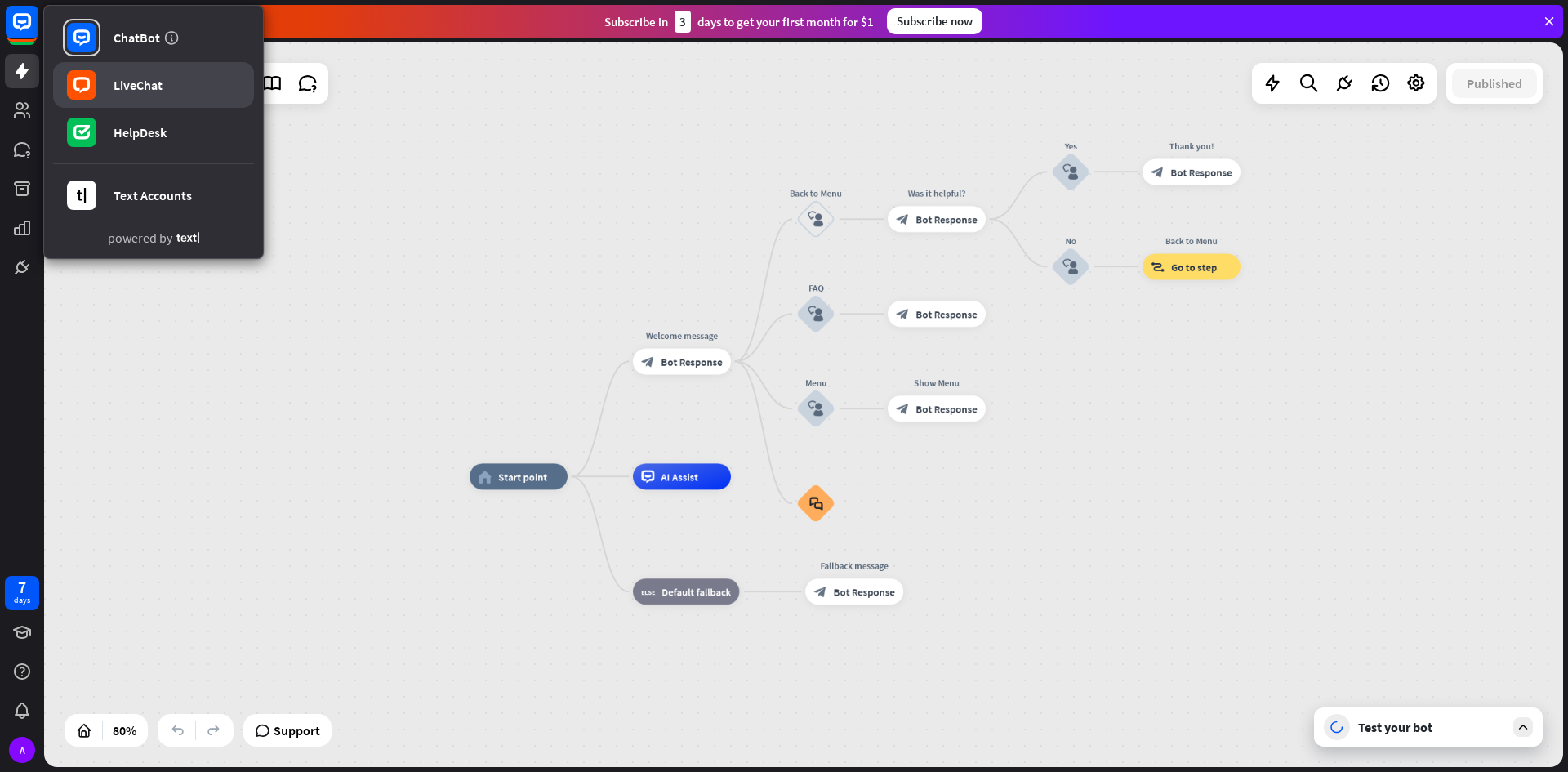
click at [165, 94] on link "LiveChat" at bounding box center [154, 85] width 201 height 46
